Goal: Obtain resource: Download file/media

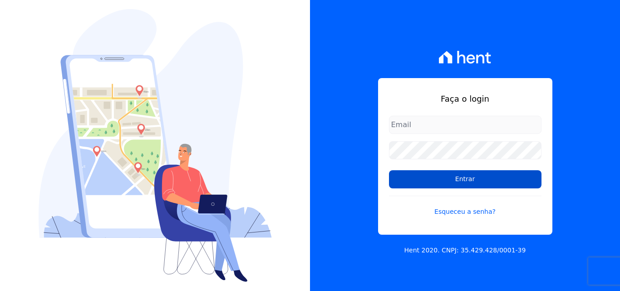
type input "[EMAIL_ADDRESS][DOMAIN_NAME]"
click at [464, 179] on input "Entrar" at bounding box center [465, 179] width 152 height 18
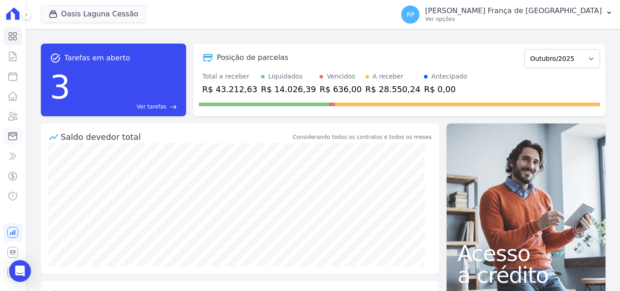
click at [15, 139] on icon at bounding box center [12, 136] width 11 height 11
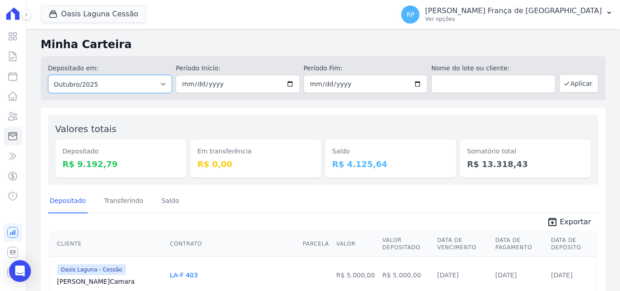
click at [62, 84] on select "Todos os meses Janeiro/2020 Fevereiro/2020 Março/2020 Abril/2020 Maio/2020 Junh…" at bounding box center [110, 84] width 124 height 18
select select "all"
click at [48, 75] on select "Todos os meses Janeiro/2020 Fevereiro/2020 Março/2020 Abril/2020 Maio/2020 Junh…" at bounding box center [110, 84] width 124 height 18
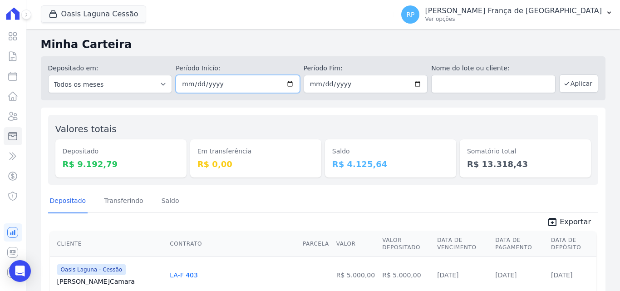
click at [288, 82] on input "date" at bounding box center [238, 84] width 124 height 18
type input "[DATE]"
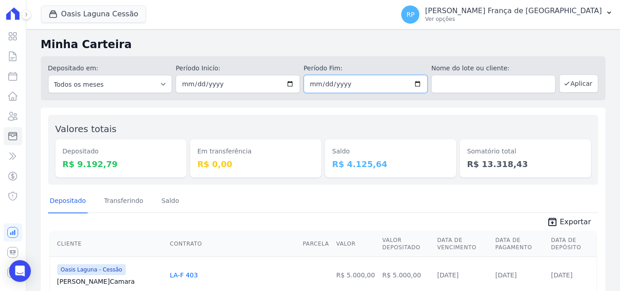
click at [413, 83] on input "date" at bounding box center [365, 84] width 124 height 18
type input "[DATE]"
drag, startPoint x: 563, startPoint y: 81, endPoint x: 551, endPoint y: 78, distance: 12.5
click at [563, 81] on icon "button" at bounding box center [566, 83] width 7 height 7
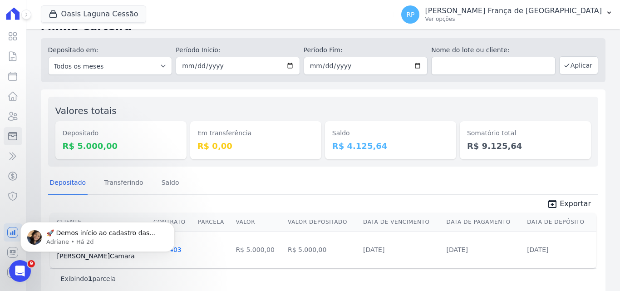
scroll to position [32, 0]
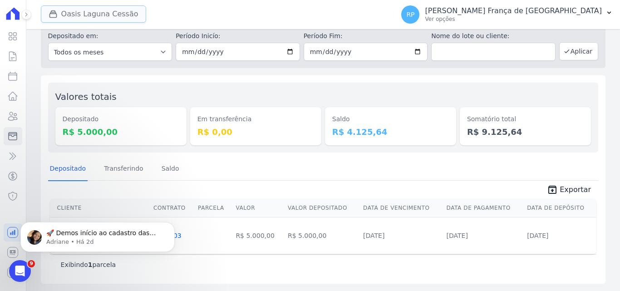
click at [77, 9] on button "Oasis Laguna Cessão" at bounding box center [93, 13] width 105 height 17
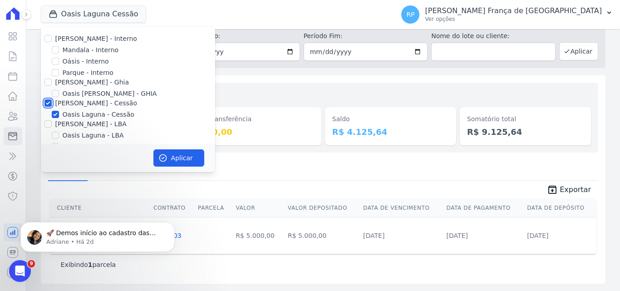
click at [49, 104] on input "[PERSON_NAME] - Cessão" at bounding box center [47, 102] width 7 height 7
checkbox input "false"
click at [55, 61] on input "Oásis - Interno" at bounding box center [55, 61] width 7 height 7
checkbox input "true"
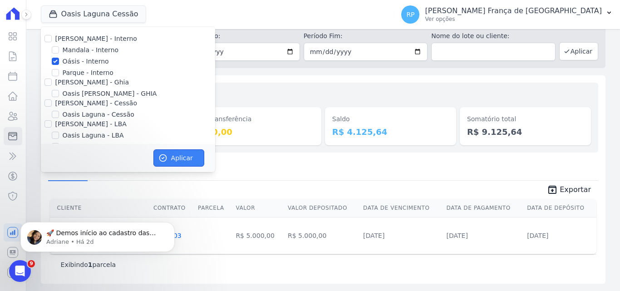
click at [172, 156] on button "Aplicar" at bounding box center [178, 157] width 51 height 17
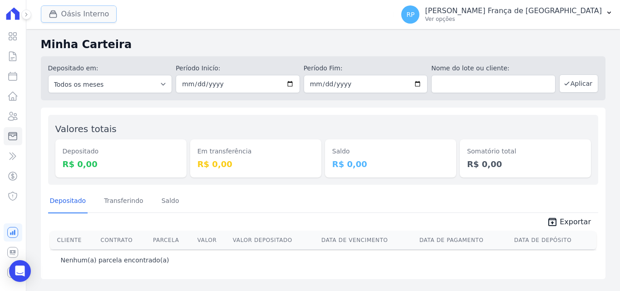
click at [80, 15] on button "Oásis Interno" at bounding box center [79, 13] width 76 height 17
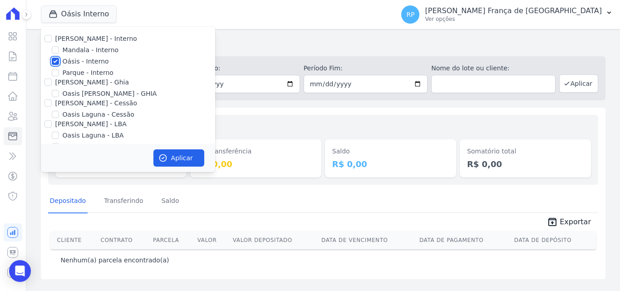
click at [54, 62] on input "Oásis - Interno" at bounding box center [55, 61] width 7 height 7
checkbox input "false"
click at [48, 83] on input "[PERSON_NAME] - Ghia" at bounding box center [47, 81] width 7 height 7
checkbox input "true"
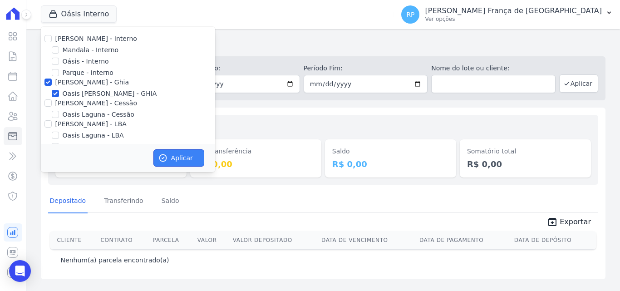
click at [163, 152] on button "Aplicar" at bounding box center [178, 157] width 51 height 17
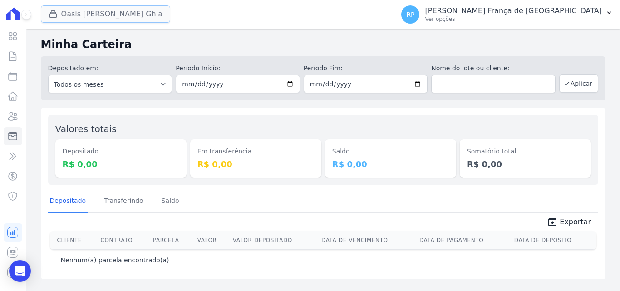
click at [103, 16] on button "Oasis [PERSON_NAME] Ghia" at bounding box center [105, 13] width 129 height 17
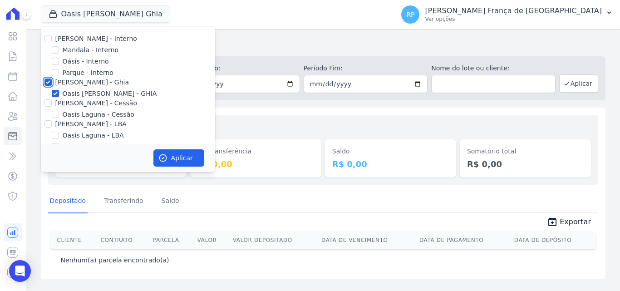
click at [46, 83] on input "[PERSON_NAME] - Ghia" at bounding box center [47, 81] width 7 height 7
checkbox input "false"
drag, startPoint x: 49, startPoint y: 104, endPoint x: 49, endPoint y: 117, distance: 12.7
click at [48, 104] on input "[PERSON_NAME] - Cessão" at bounding box center [47, 102] width 7 height 7
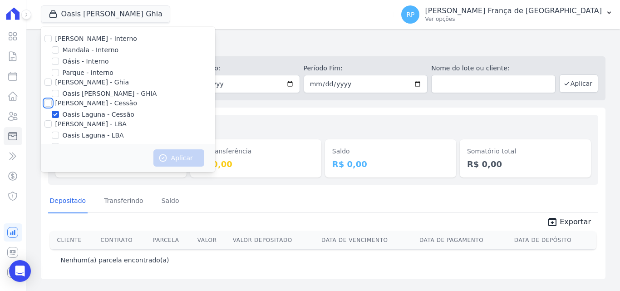
checkbox input "true"
click at [182, 161] on button "Aplicar" at bounding box center [178, 157] width 51 height 17
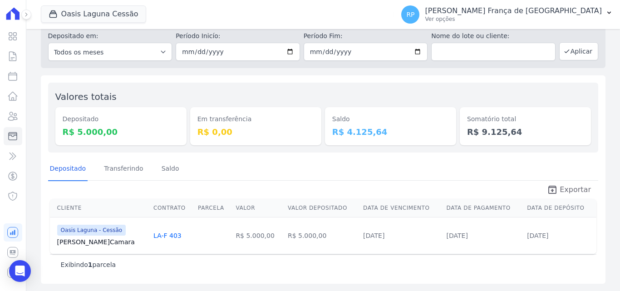
click at [556, 184] on link "unarchive Exportar" at bounding box center [568, 190] width 59 height 13
click at [99, 11] on button "Oasis Laguna Cessão" at bounding box center [93, 13] width 105 height 17
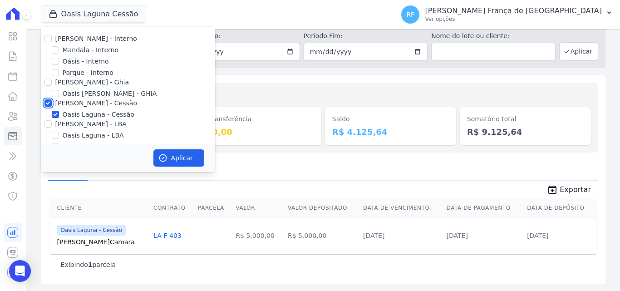
click at [45, 100] on input "[PERSON_NAME] - Cessão" at bounding box center [47, 102] width 7 height 7
checkbox input "false"
click at [52, 121] on div "[PERSON_NAME] - LBA" at bounding box center [128, 124] width 174 height 10
click at [51, 125] on input "[PERSON_NAME] - LBA" at bounding box center [47, 123] width 7 height 7
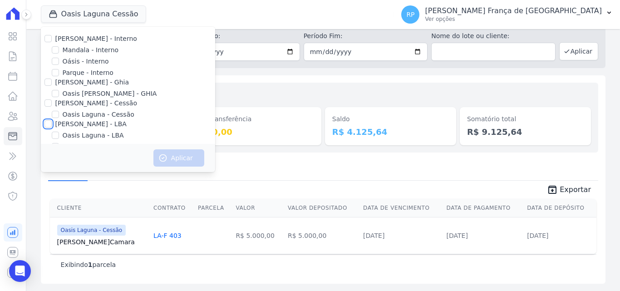
checkbox input "true"
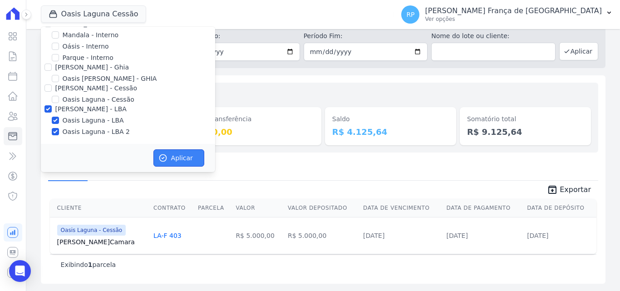
click at [171, 157] on button "Aplicar" at bounding box center [178, 157] width 51 height 17
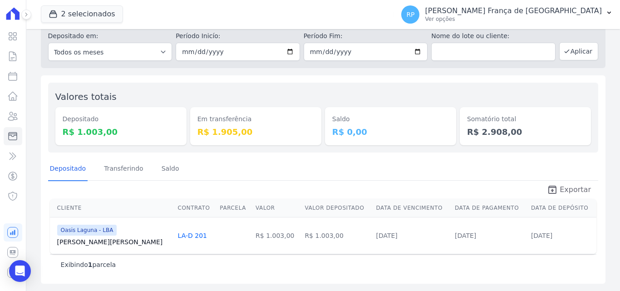
click at [577, 188] on span "Exportar" at bounding box center [574, 189] width 31 height 11
click at [94, 15] on button "2 selecionados" at bounding box center [82, 13] width 82 height 17
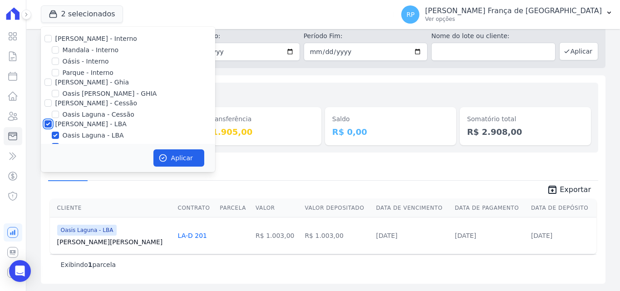
click at [47, 123] on input "[PERSON_NAME] - LBA" at bounding box center [47, 123] width 7 height 7
checkbox input "false"
click at [53, 60] on input "Oásis - Interno" at bounding box center [55, 61] width 7 height 7
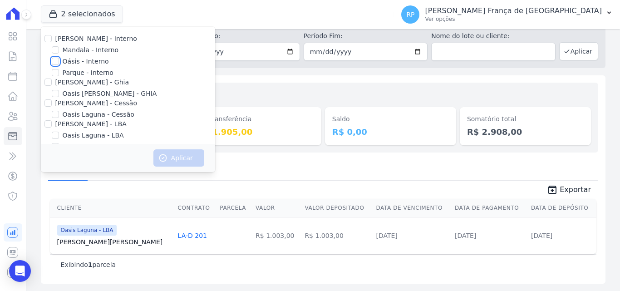
checkbox input "true"
click at [167, 161] on icon "button" at bounding box center [162, 157] width 9 height 9
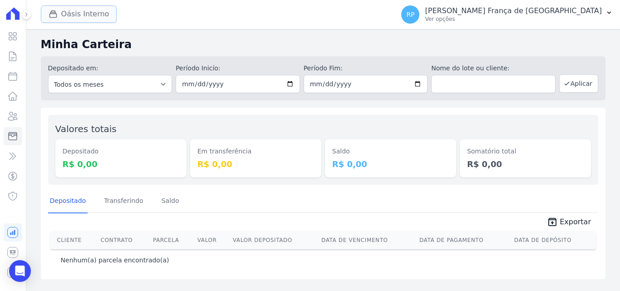
click at [98, 16] on button "Oásis Interno" at bounding box center [79, 13] width 76 height 17
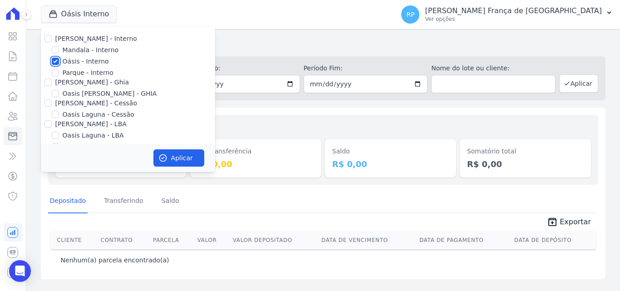
click at [53, 63] on input "Oásis - Interno" at bounding box center [55, 61] width 7 height 7
checkbox input "false"
click at [49, 79] on input "[PERSON_NAME] - Ghia" at bounding box center [47, 81] width 7 height 7
checkbox input "true"
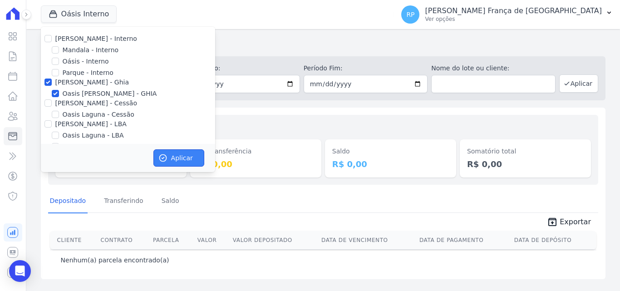
click at [161, 155] on icon "button" at bounding box center [162, 158] width 7 height 7
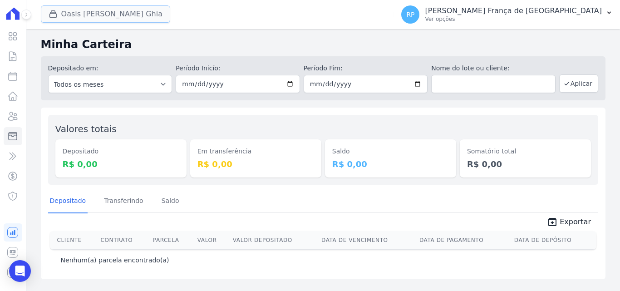
click at [69, 7] on button "Oasis [PERSON_NAME] Ghia" at bounding box center [105, 13] width 129 height 17
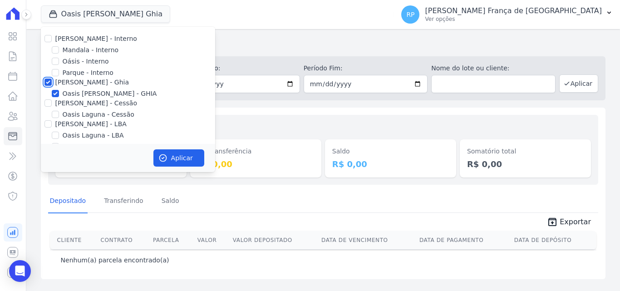
click at [48, 79] on input "[PERSON_NAME] - Ghia" at bounding box center [47, 81] width 7 height 7
checkbox input "false"
click at [46, 104] on input "[PERSON_NAME] - Cessão" at bounding box center [47, 102] width 7 height 7
checkbox input "true"
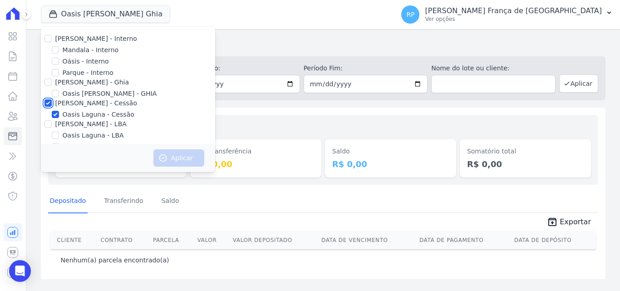
checkbox input "true"
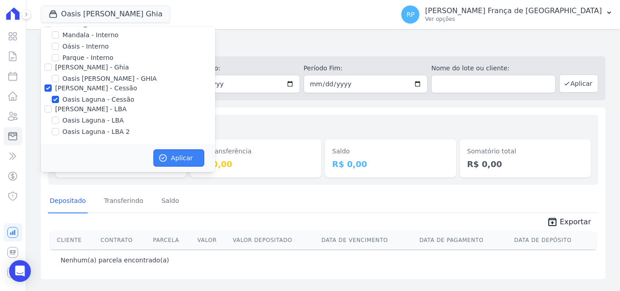
click at [163, 152] on button "Aplicar" at bounding box center [178, 157] width 51 height 17
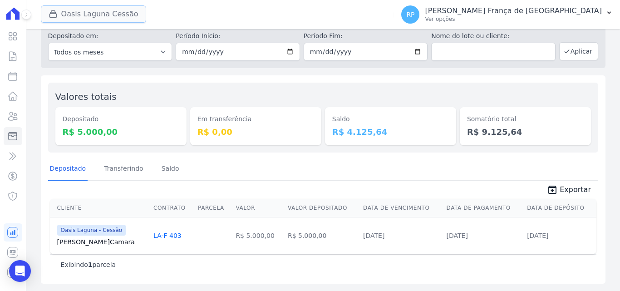
click at [86, 7] on button "Oasis Laguna Cessão" at bounding box center [93, 13] width 105 height 17
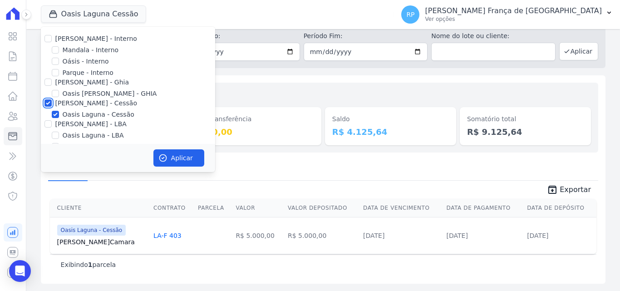
click at [49, 100] on input "[PERSON_NAME] - Cessão" at bounding box center [47, 102] width 7 height 7
checkbox input "false"
click at [46, 124] on input "[PERSON_NAME] - LBA" at bounding box center [47, 123] width 7 height 7
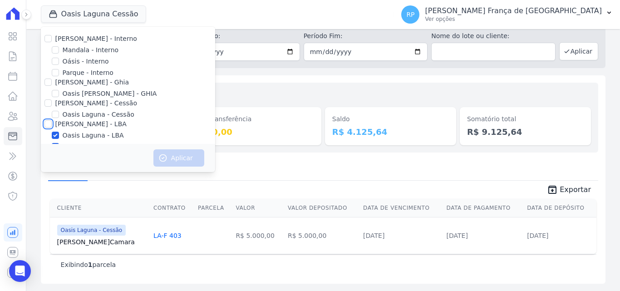
checkbox input "true"
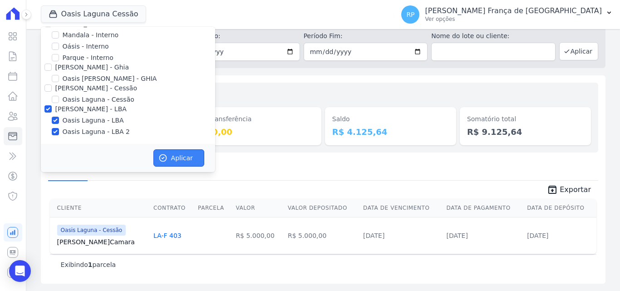
click at [161, 155] on icon "button" at bounding box center [162, 158] width 7 height 7
